Goal: Information Seeking & Learning: Get advice/opinions

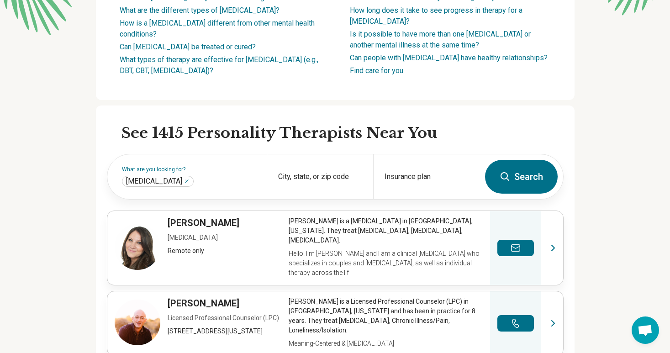
scroll to position [201, 0]
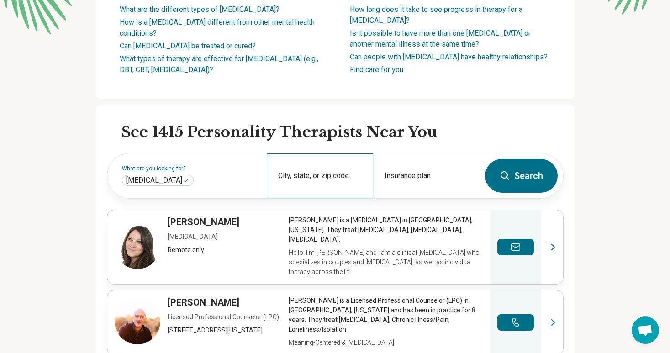
click at [308, 186] on div "City, state, or zip code" at bounding box center [320, 175] width 106 height 45
type input "*****"
click at [485, 159] on button "Search" at bounding box center [521, 176] width 73 height 34
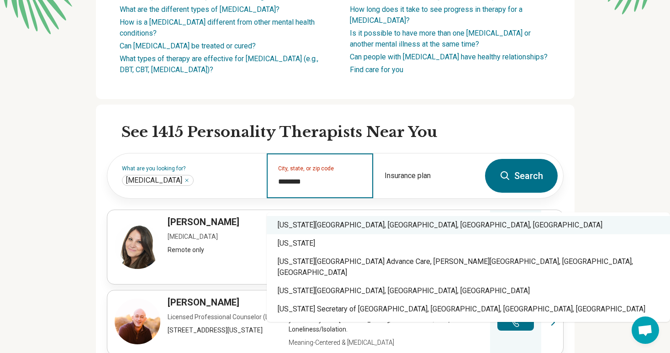
type input "********"
click at [305, 185] on div "City, state, or zip code" at bounding box center [320, 175] width 106 height 45
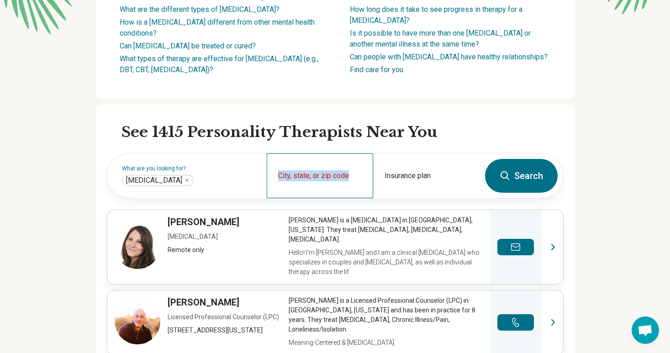
click at [305, 185] on div "City, state, or zip code" at bounding box center [320, 175] width 106 height 45
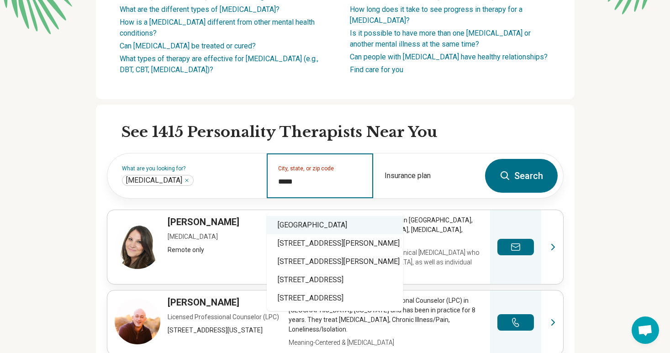
click at [328, 230] on div "La Grange Park, IL 60526" at bounding box center [335, 225] width 137 height 18
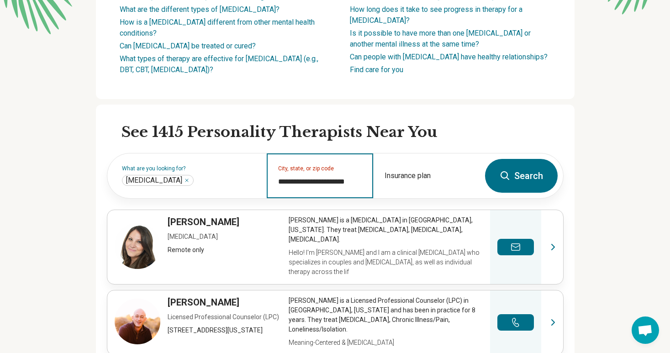
type input "**********"
click at [497, 193] on button "Search" at bounding box center [521, 176] width 73 height 34
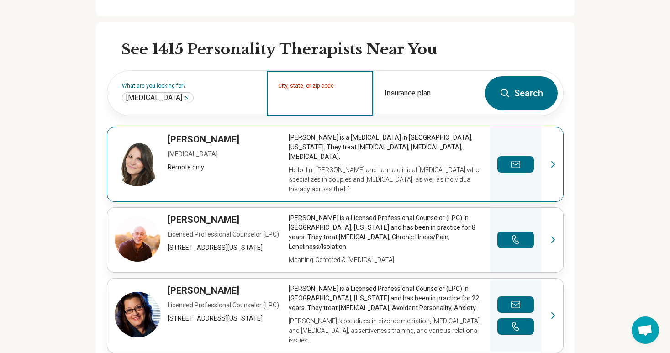
scroll to position [285, 0]
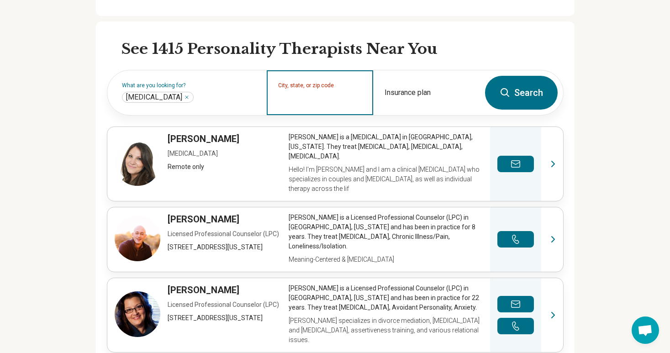
click at [313, 104] on input "City, state, or zip code" at bounding box center [320, 98] width 84 height 11
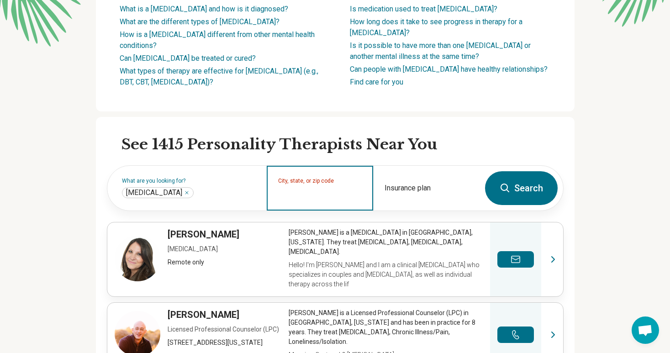
scroll to position [194, 0]
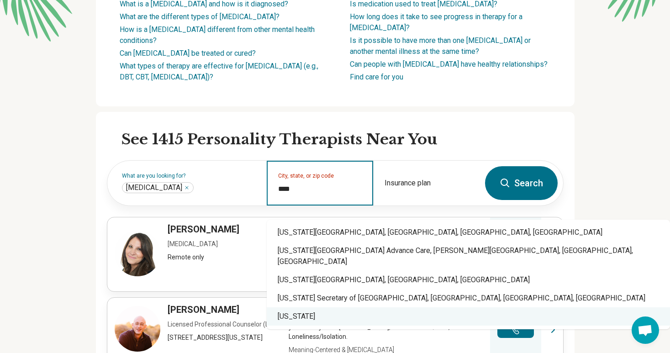
click at [322, 308] on div "[US_STATE]" at bounding box center [468, 316] width 403 height 18
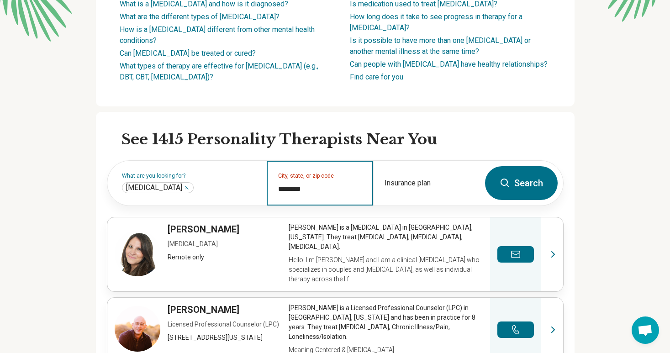
type input "********"
click at [513, 192] on button "Search" at bounding box center [521, 183] width 73 height 34
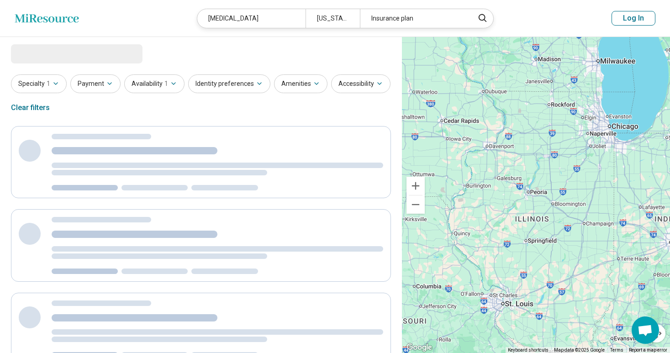
select select "***"
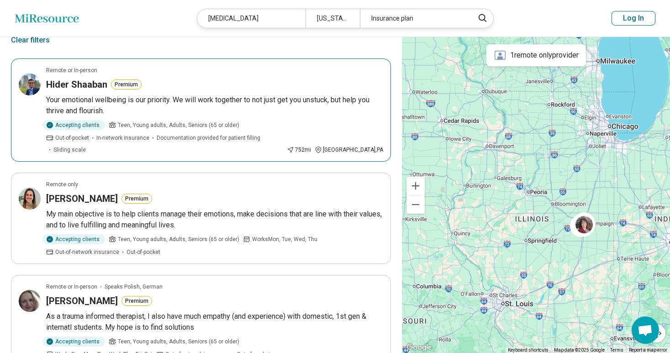
scroll to position [65, 0]
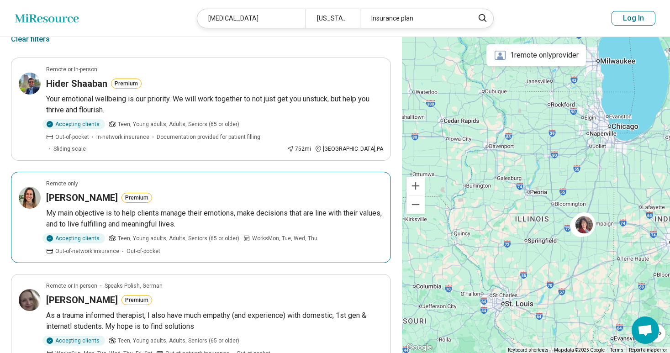
click at [175, 208] on p "My main objective is to help clients manage their emotions, make decisions that…" at bounding box center [214, 219] width 337 height 22
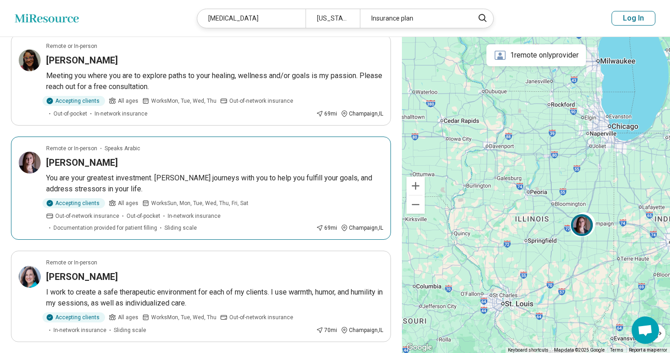
scroll to position [558, 0]
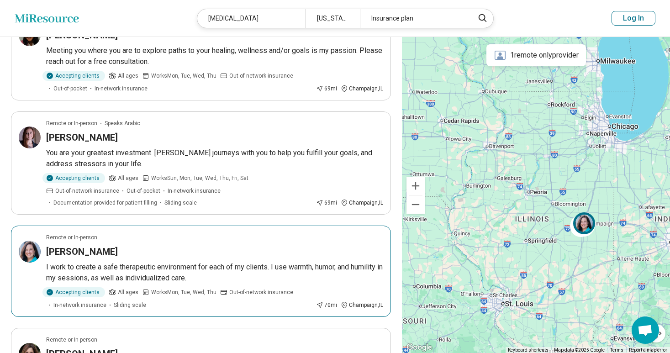
click at [243, 245] on div "[PERSON_NAME]" at bounding box center [214, 251] width 337 height 13
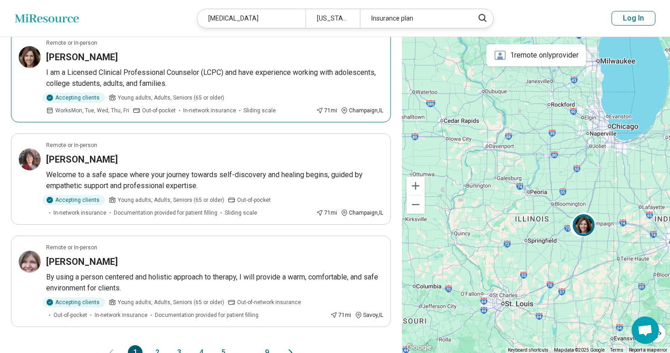
scroll to position [876, 0]
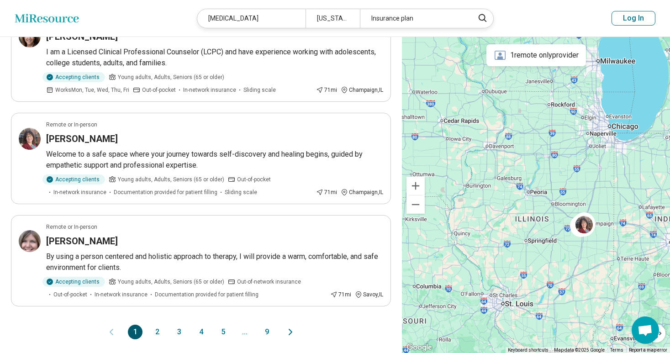
click at [159, 325] on button "2" at bounding box center [157, 332] width 15 height 15
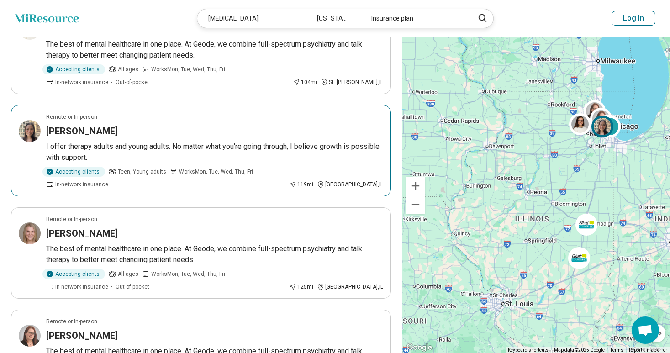
scroll to position [232, 0]
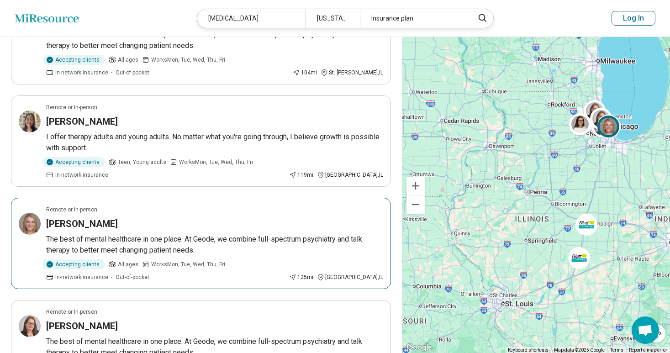
click at [196, 246] on p "The best of mental healthcare in one place. At Geode, we combine full-spectrum …" at bounding box center [214, 245] width 337 height 22
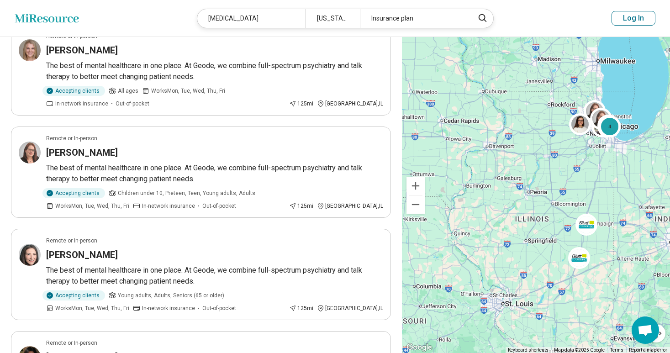
scroll to position [0, 0]
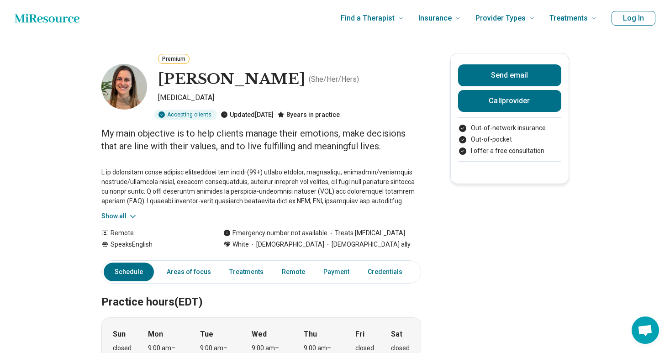
click at [128, 210] on div "Show all" at bounding box center [261, 190] width 320 height 61
click at [122, 217] on button "Show all" at bounding box center [119, 216] width 36 height 10
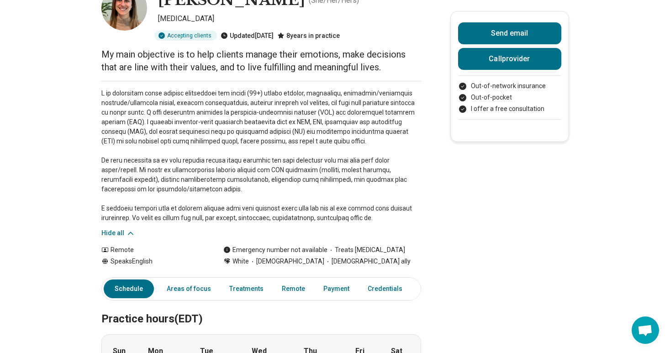
scroll to position [80, 0]
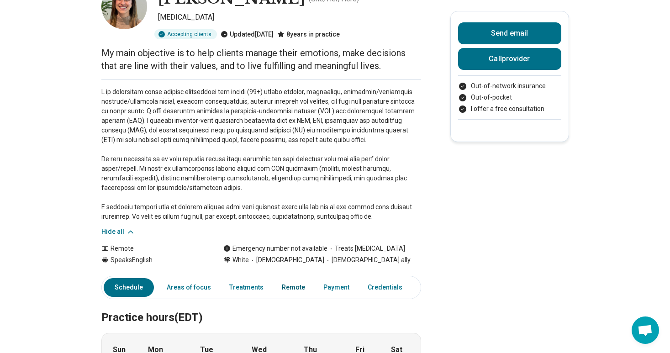
click at [285, 285] on link "Remote" at bounding box center [293, 287] width 34 height 19
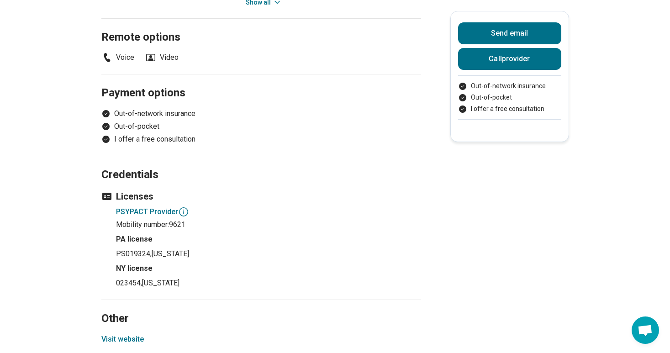
scroll to position [0, 0]
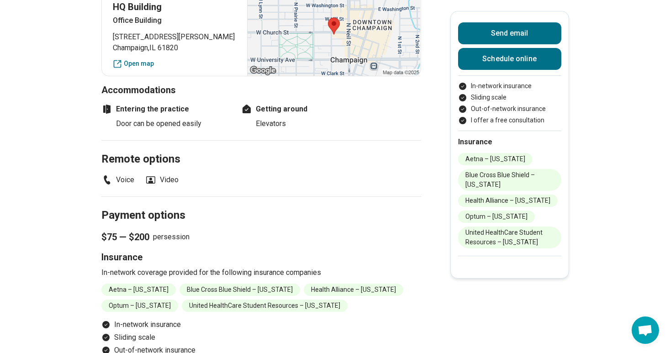
scroll to position [699, 0]
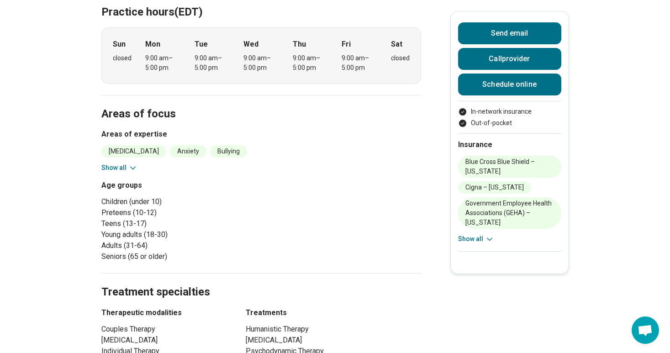
scroll to position [270, 0]
